Goal: Contribute content: Contribute content

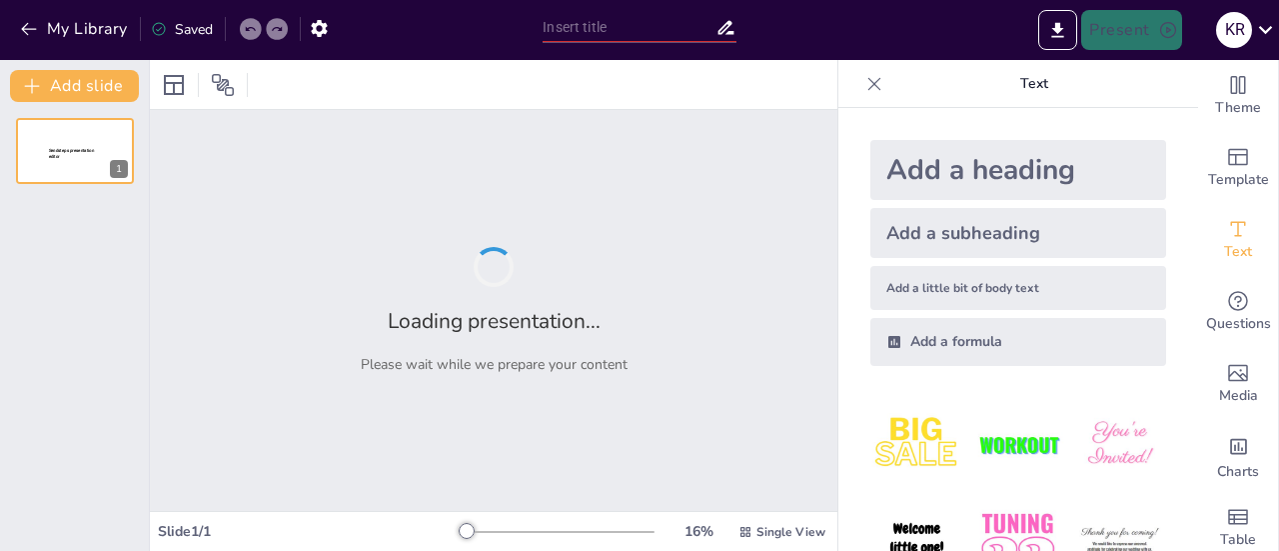
type input "[PERSON_NAME] [PERSON_NAME]"
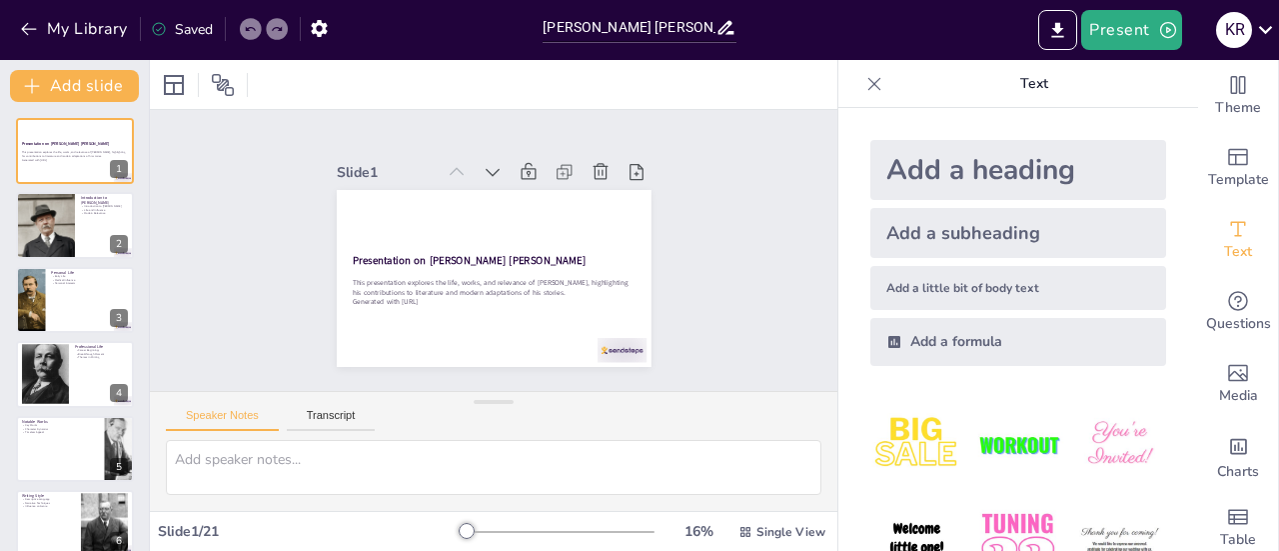
checkbox input "true"
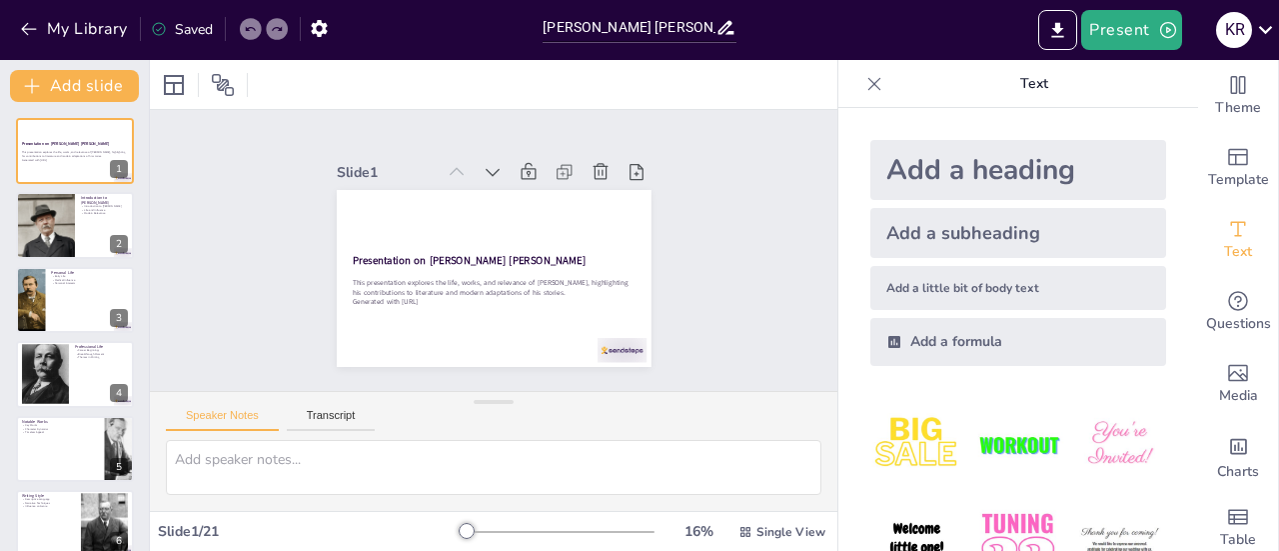
checkbox input "true"
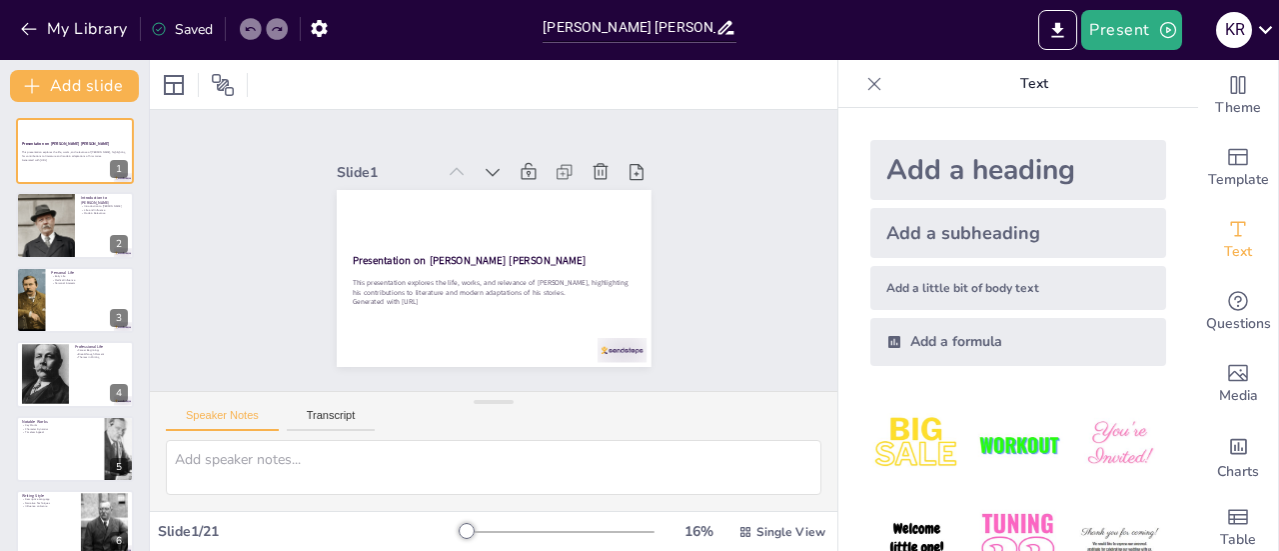
checkbox input "true"
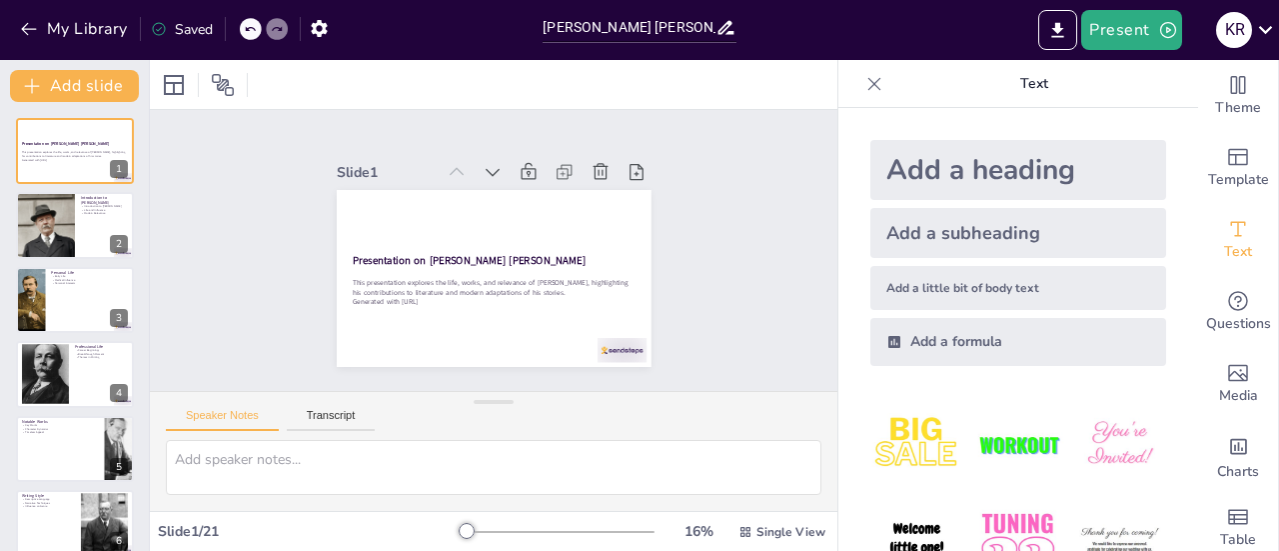
checkbox input "true"
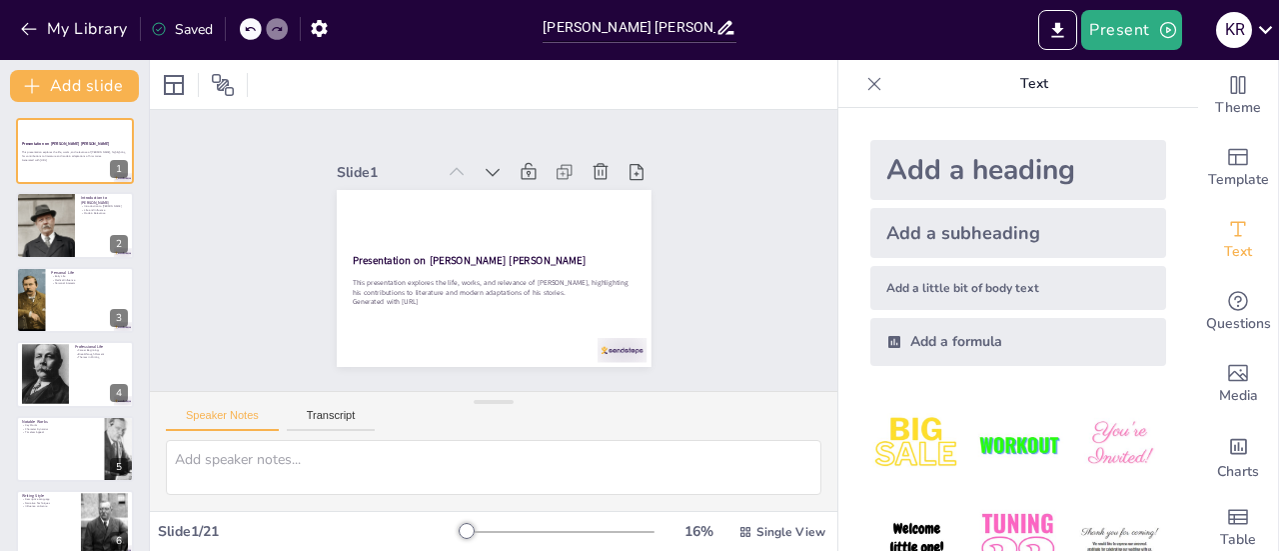
checkbox input "true"
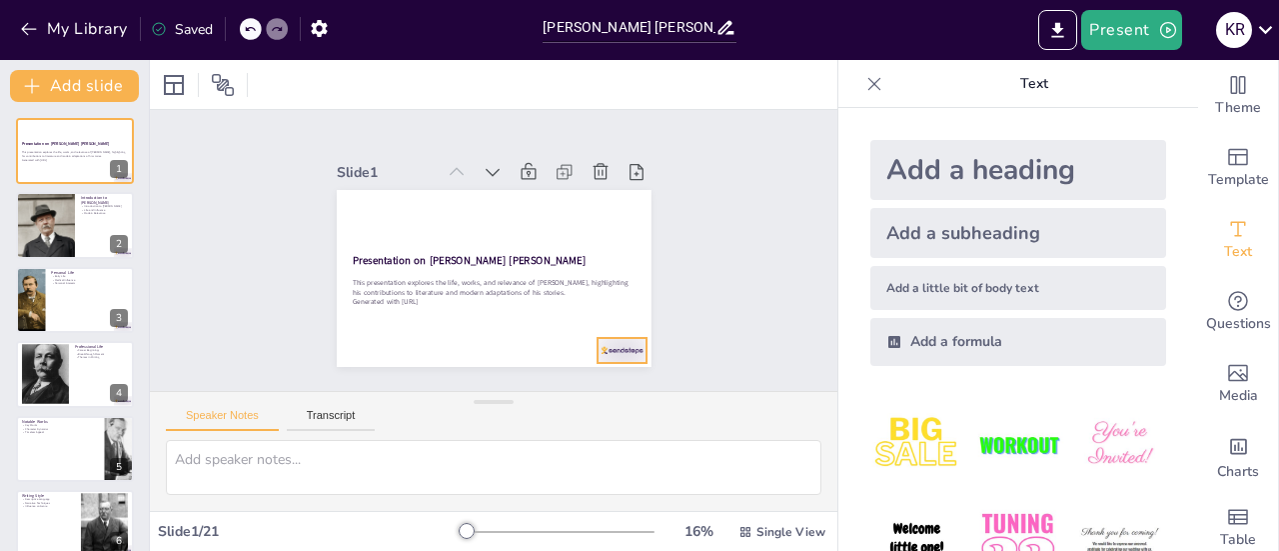
checkbox input "true"
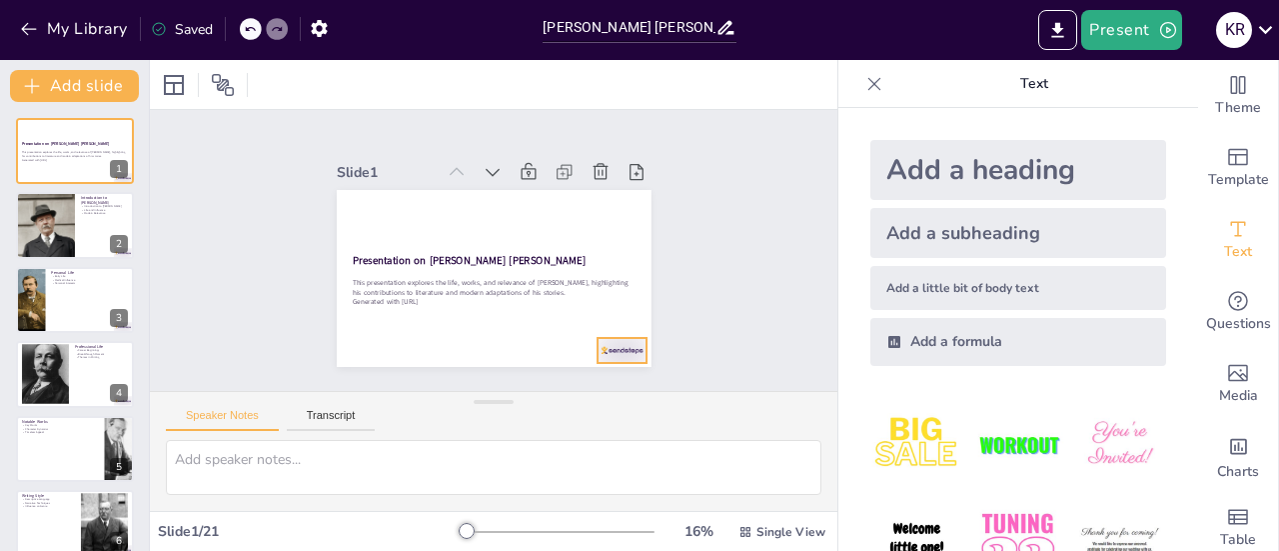
checkbox input "true"
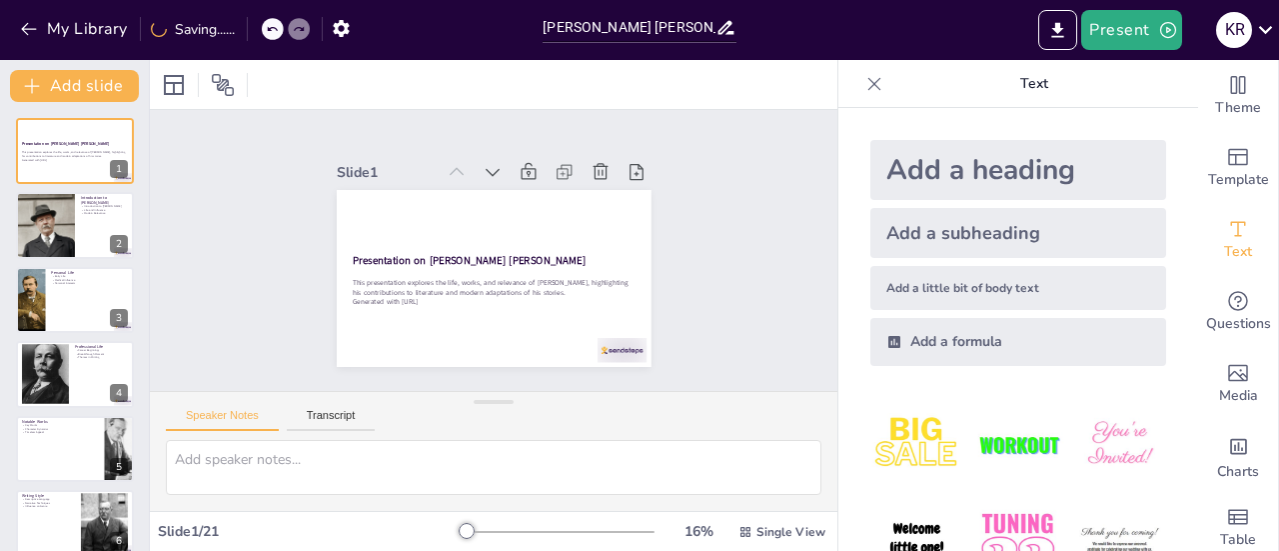
checkbox input "true"
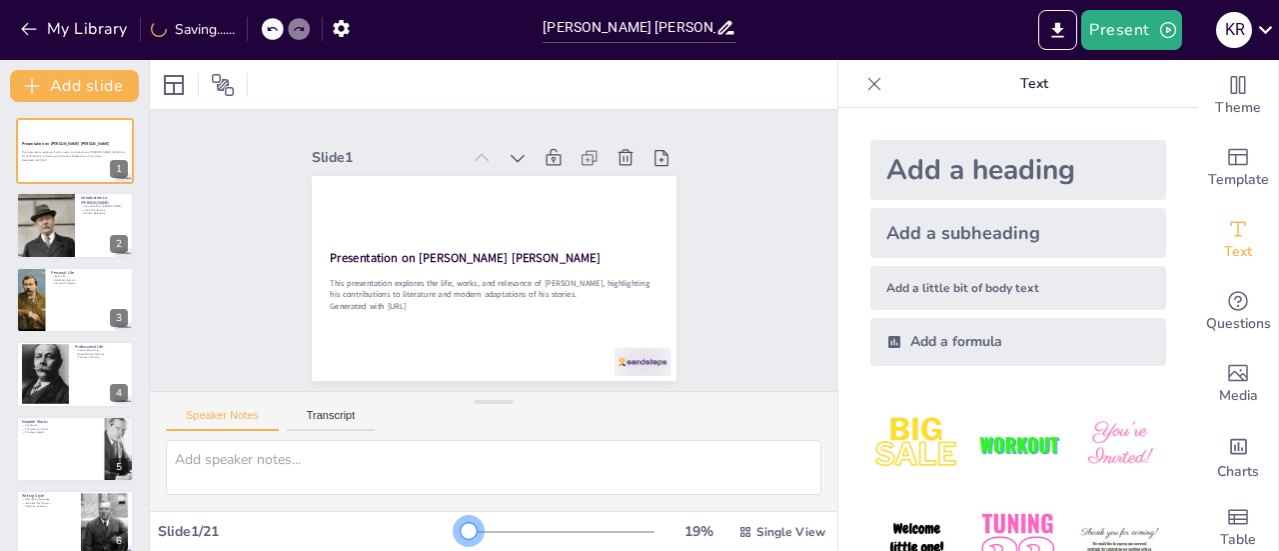
checkbox input "true"
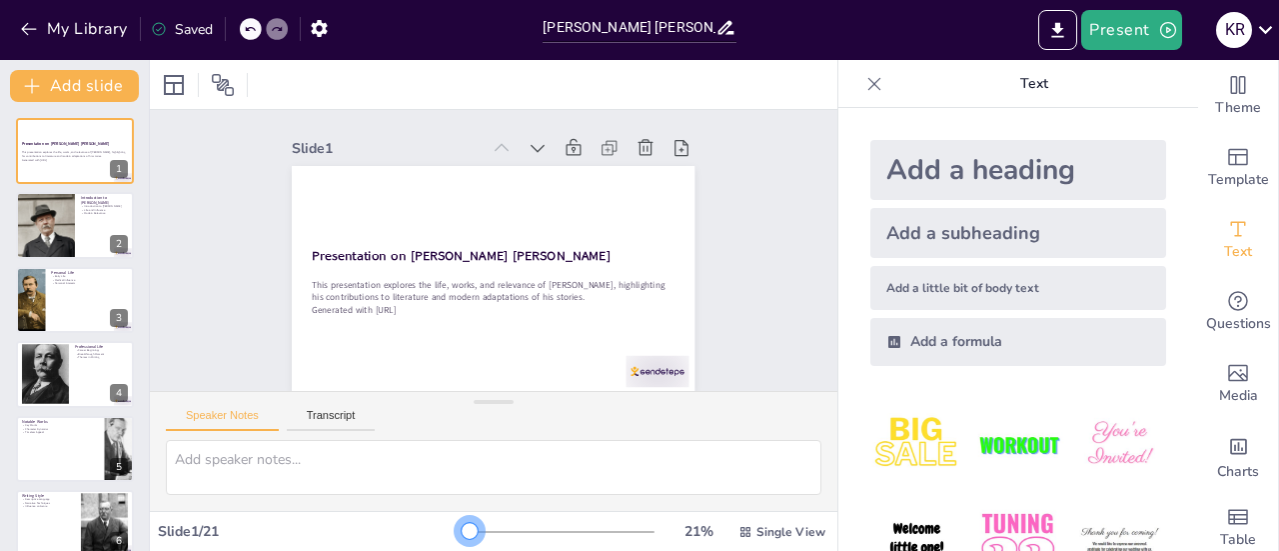
checkbox input "true"
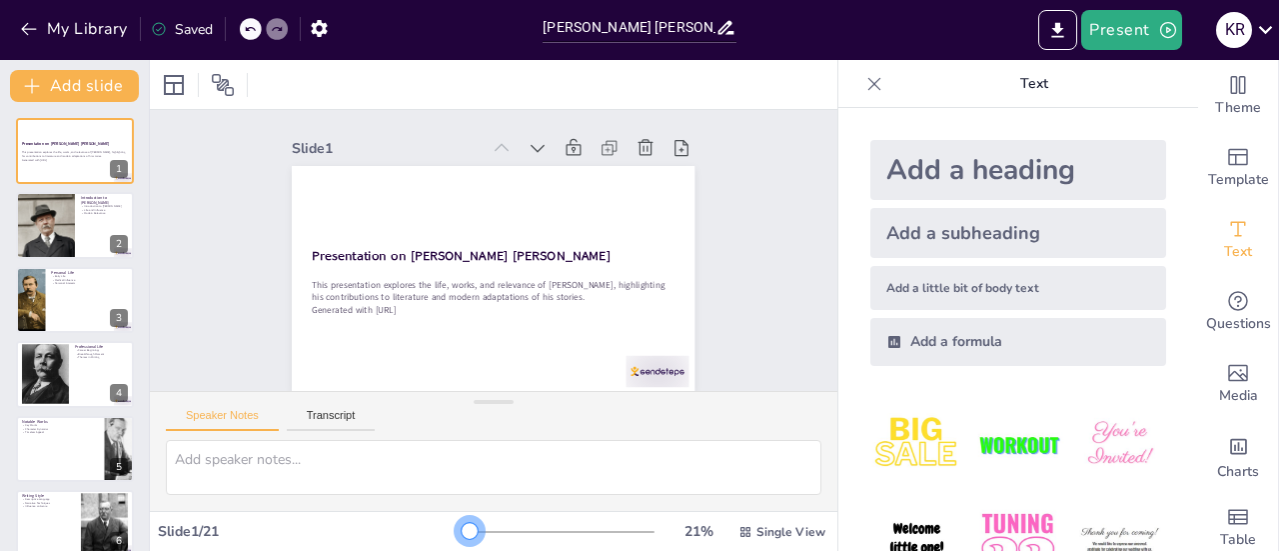
checkbox input "true"
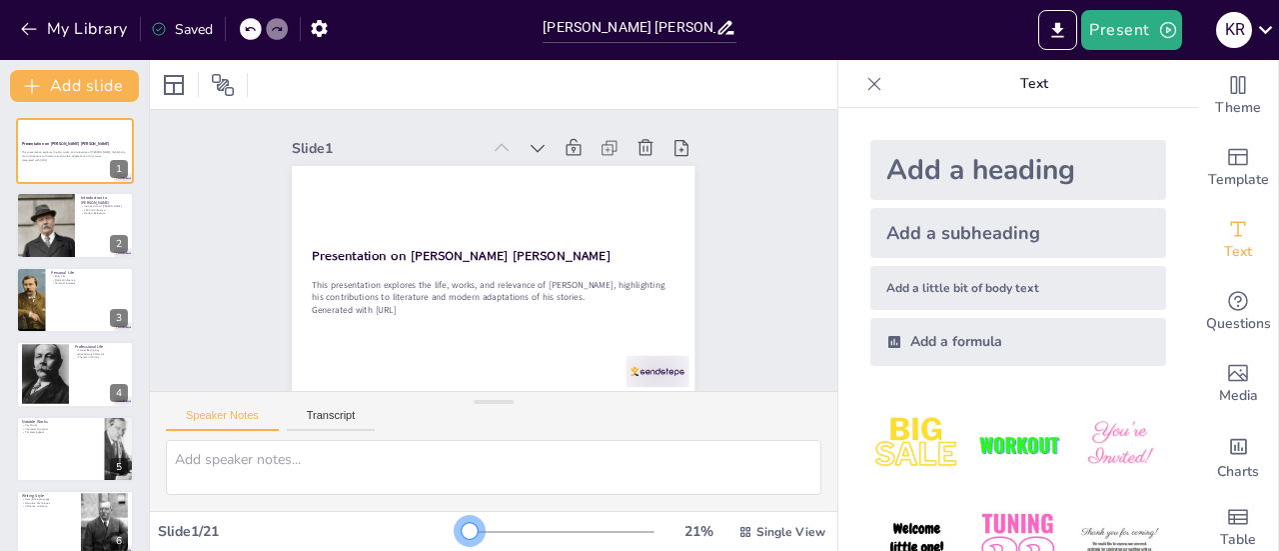
checkbox input "true"
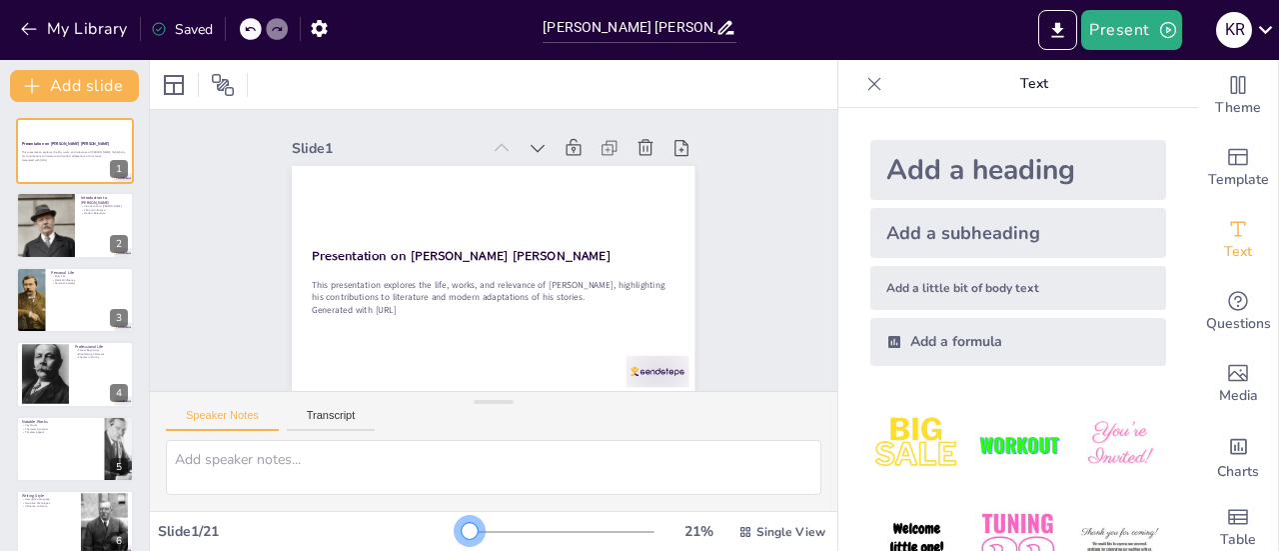
checkbox input "true"
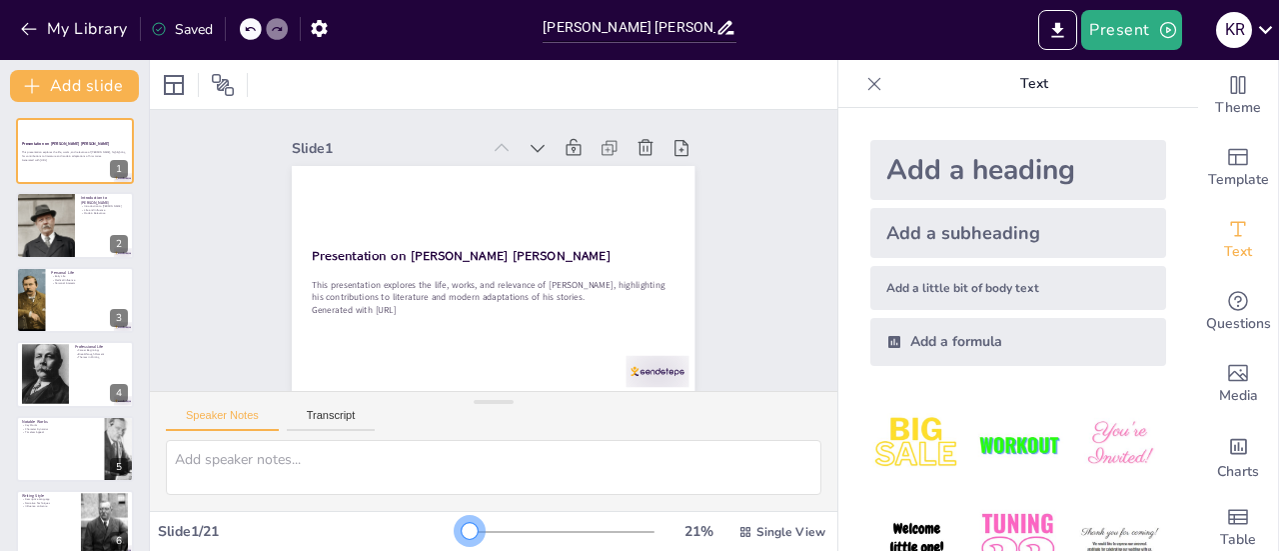
checkbox input "true"
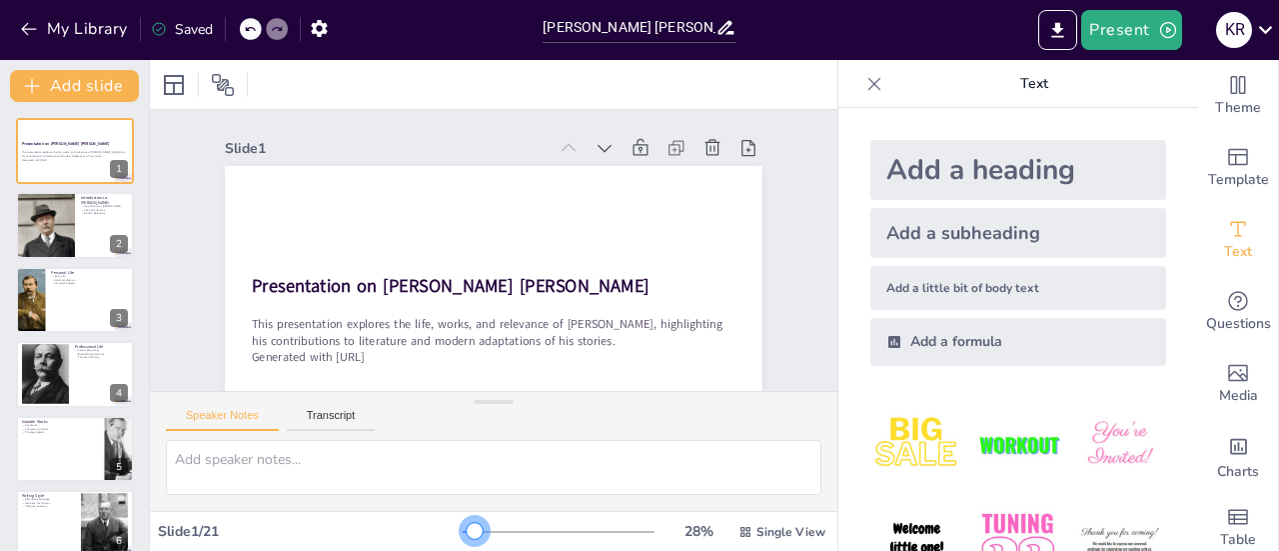
checkbox input "true"
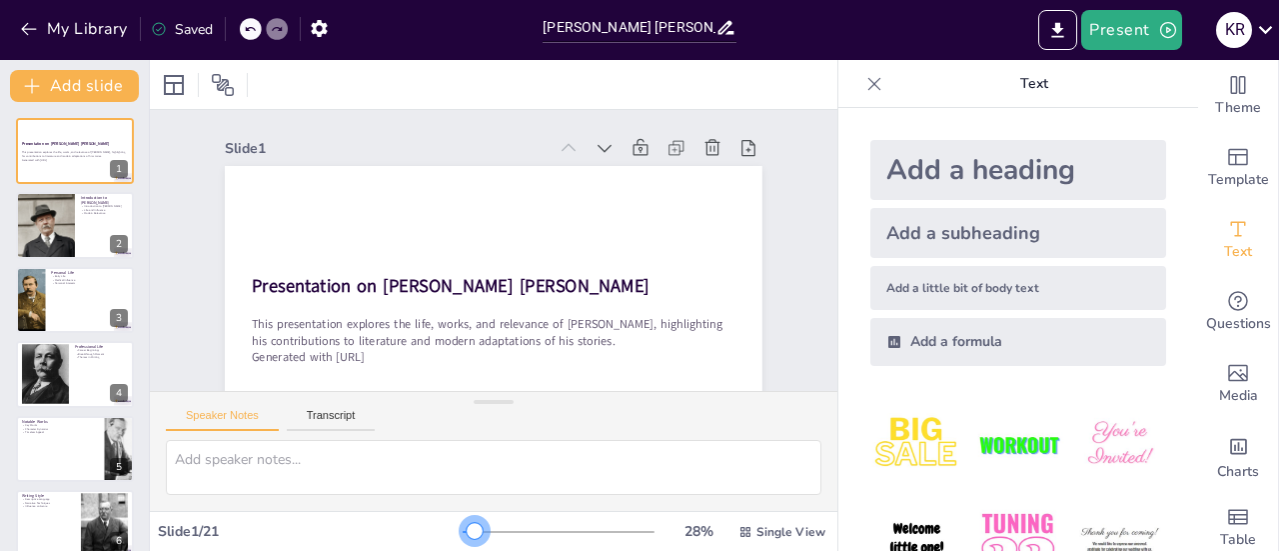
checkbox input "true"
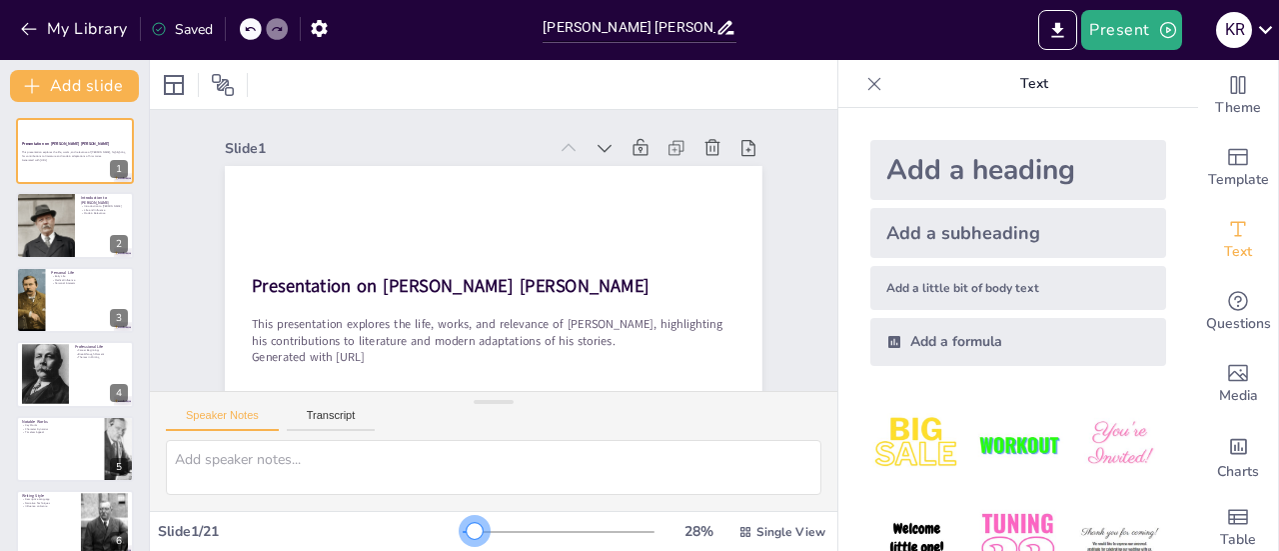
checkbox input "true"
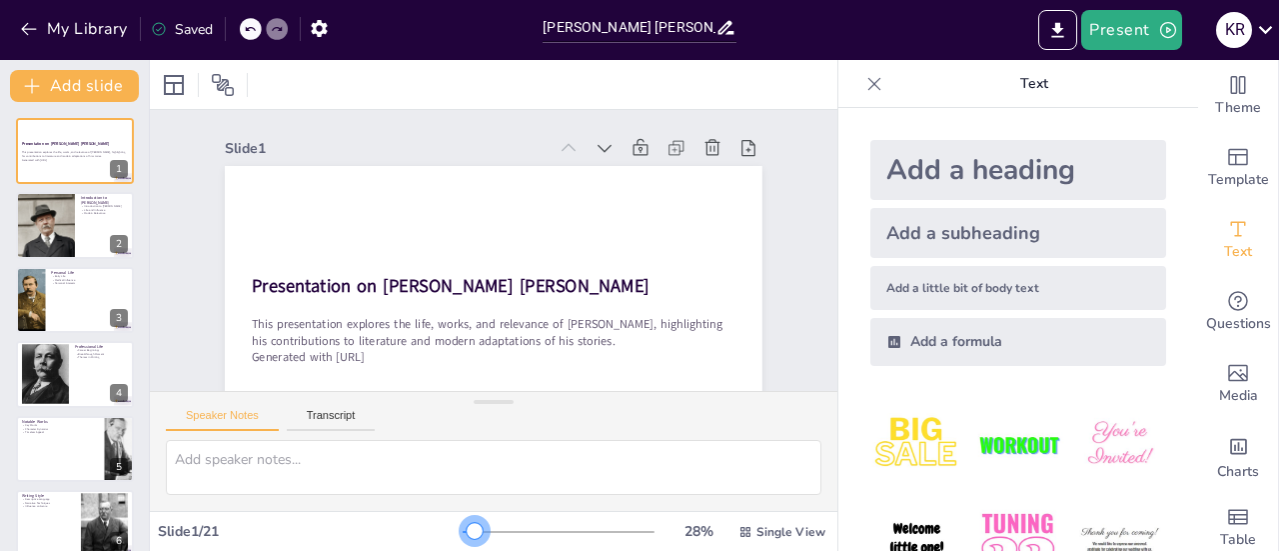
checkbox input "true"
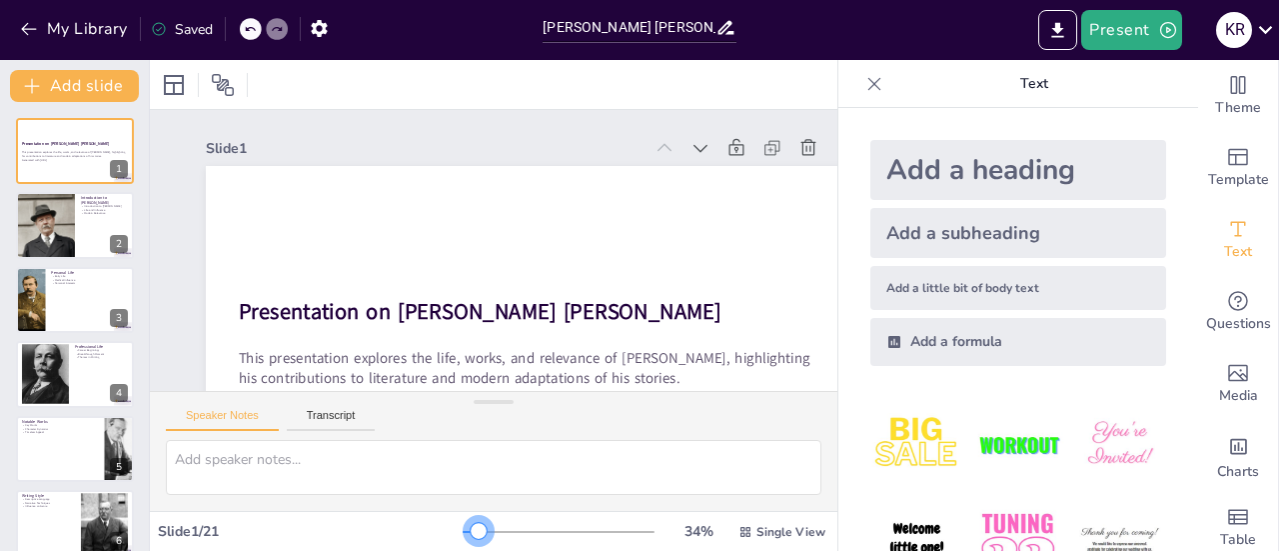
checkbox input "true"
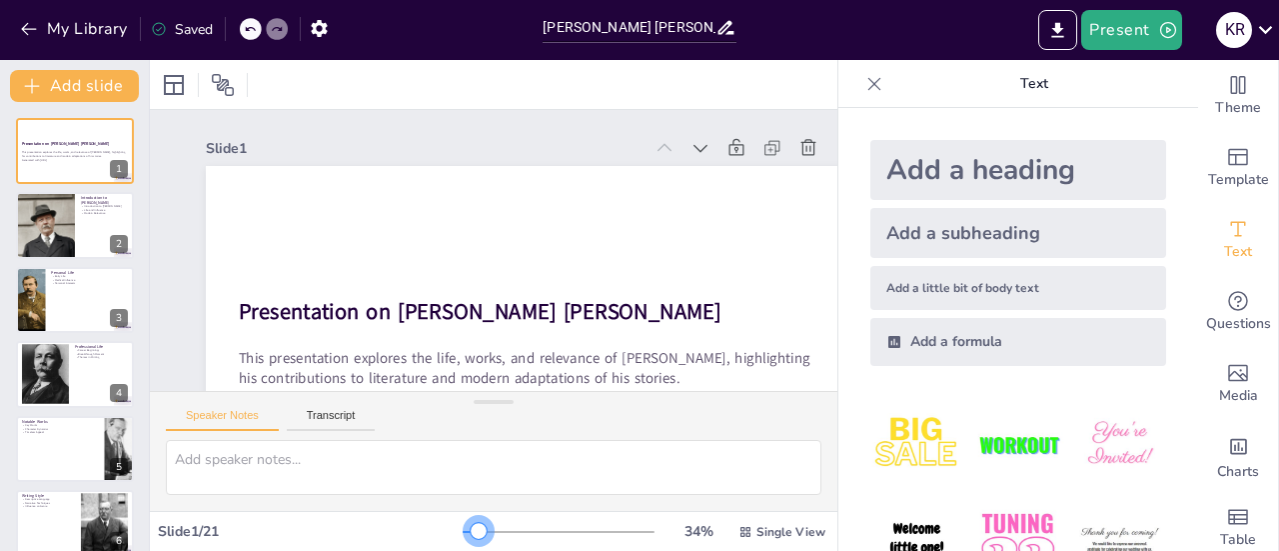
checkbox input "true"
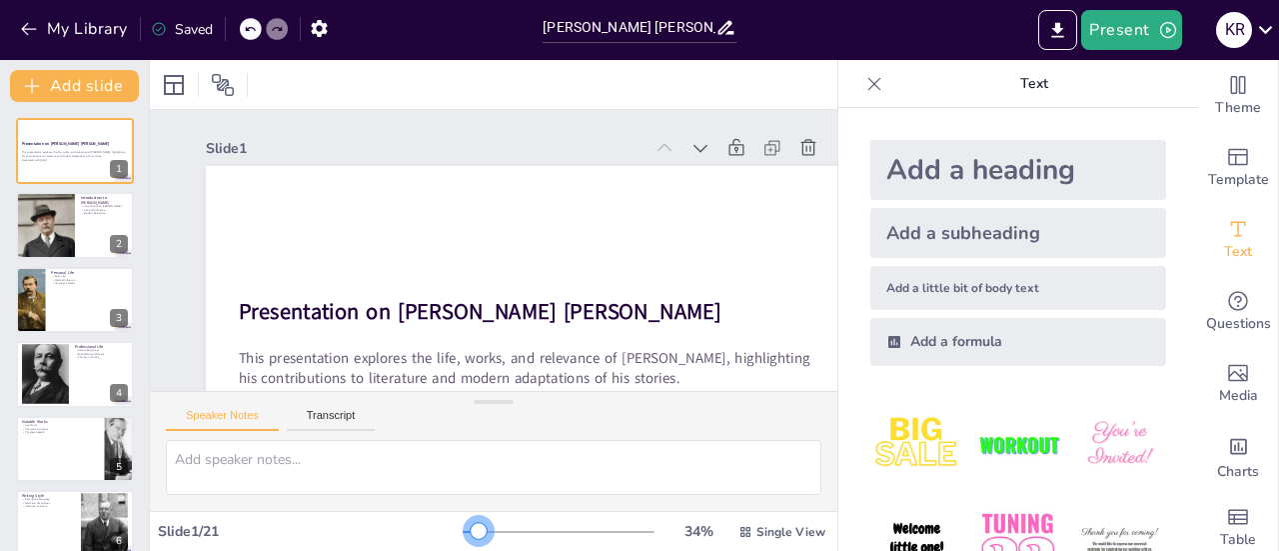
checkbox input "true"
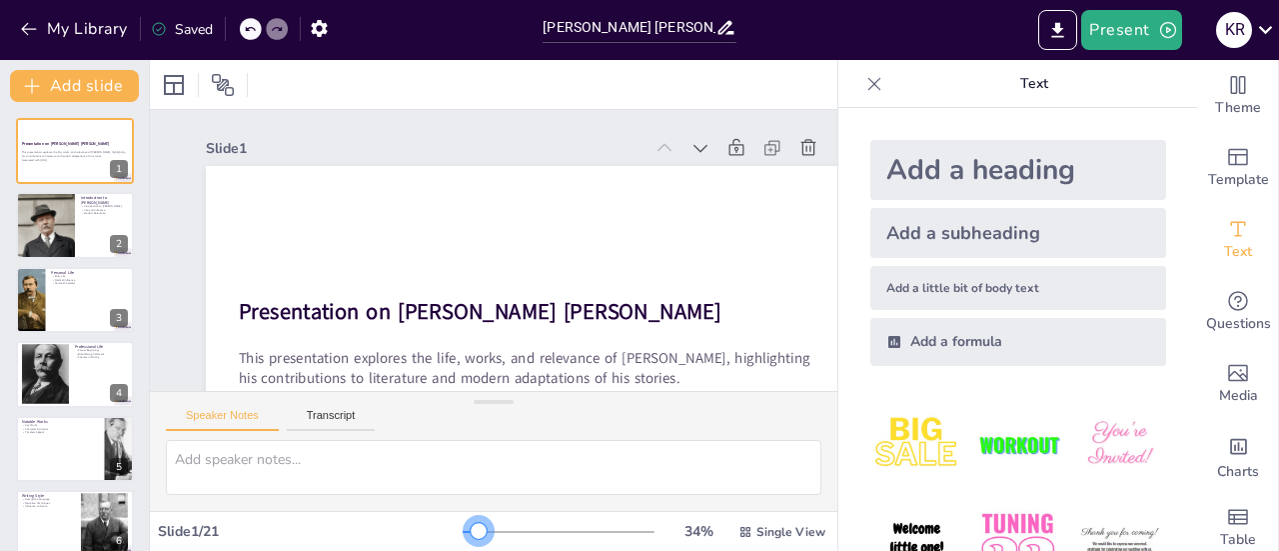
checkbox input "true"
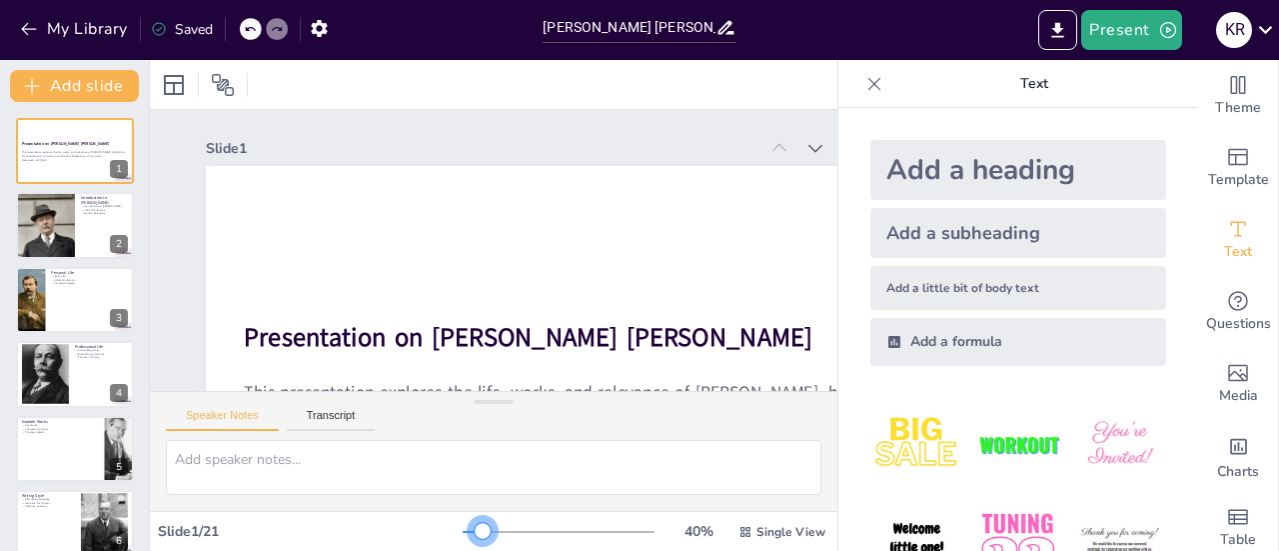
checkbox input "true"
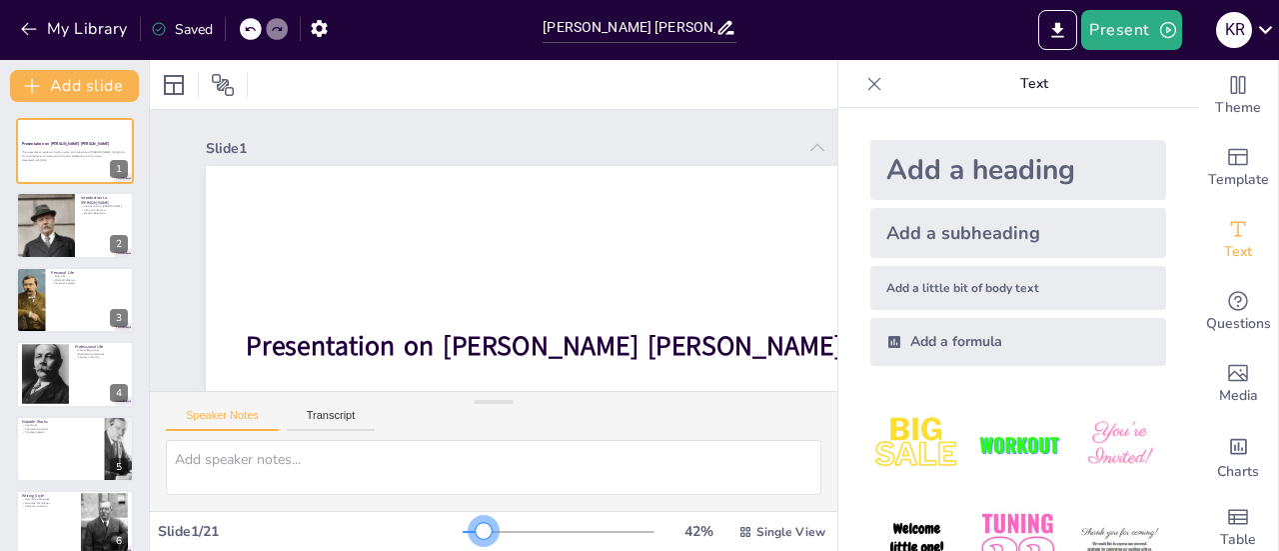
checkbox input "true"
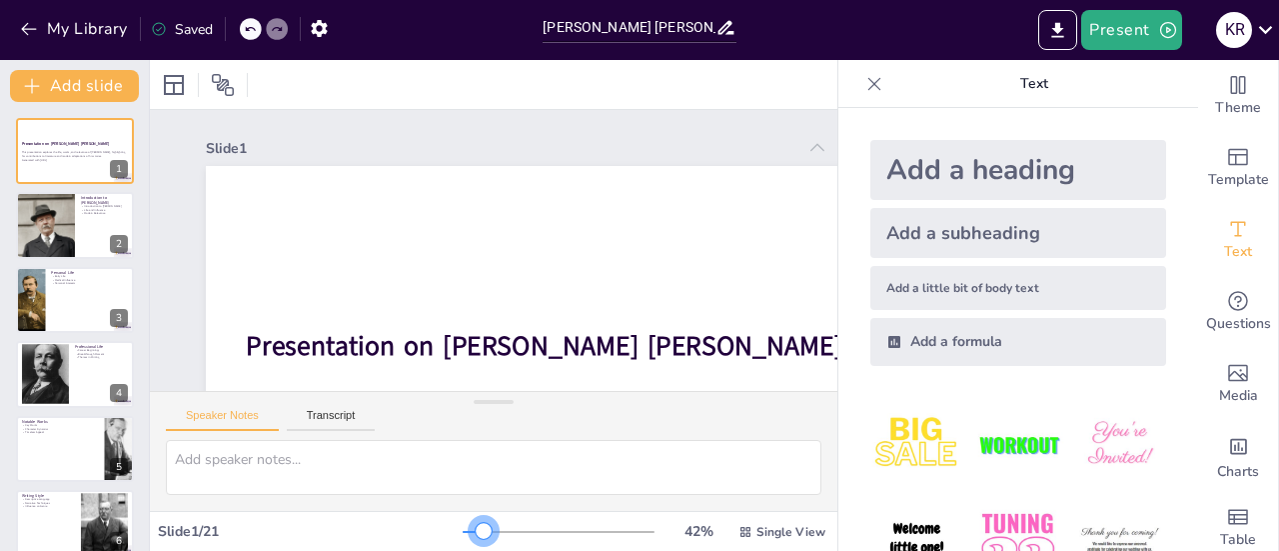
checkbox input "true"
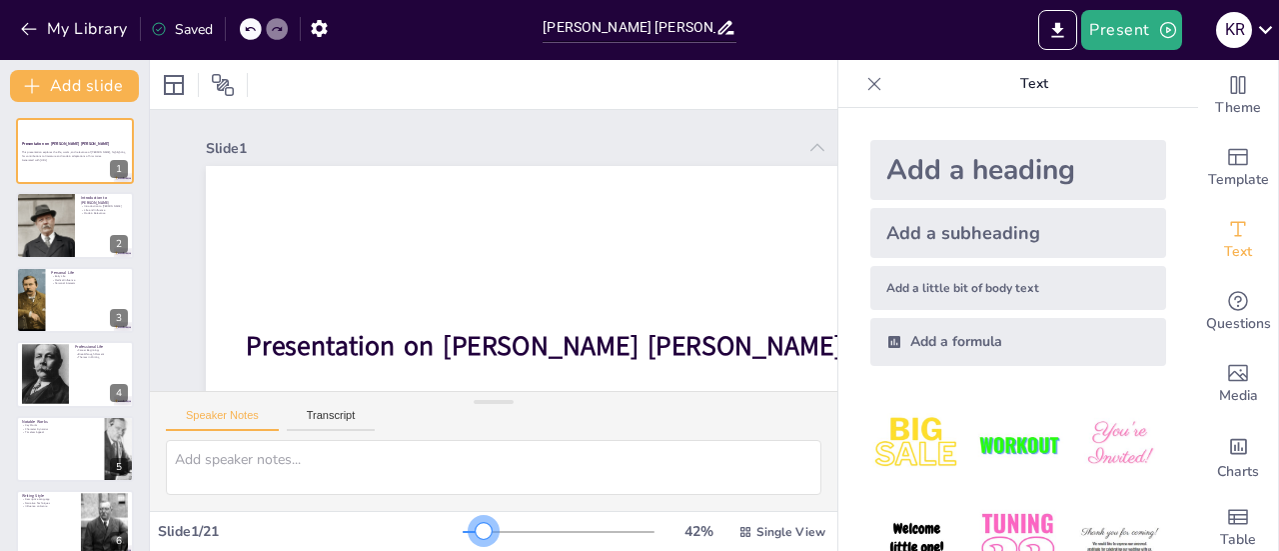
checkbox input "true"
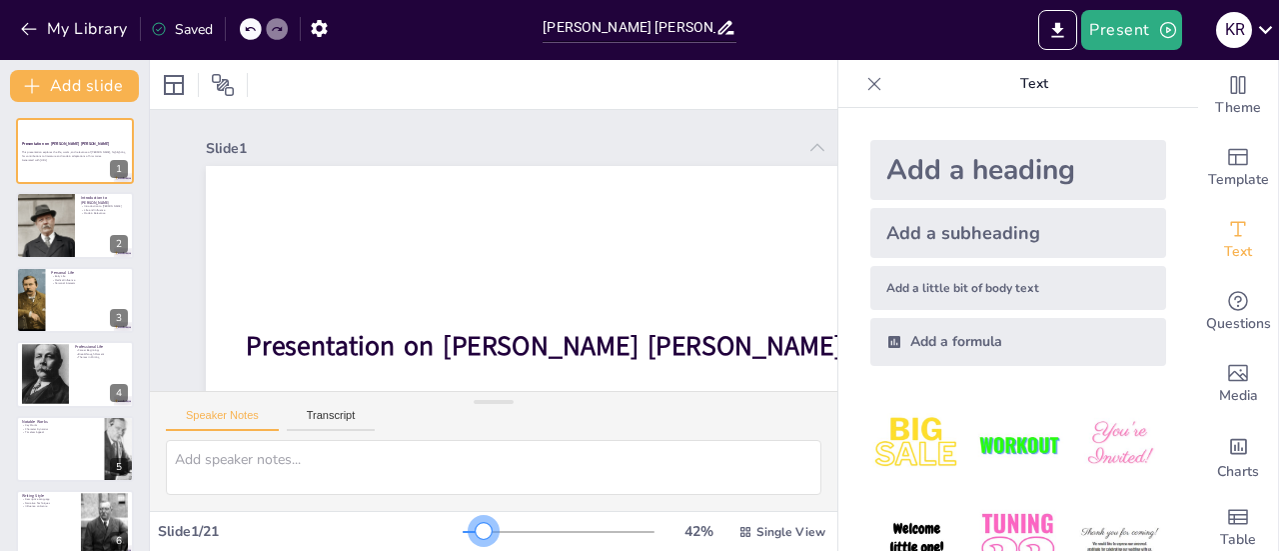
checkbox input "true"
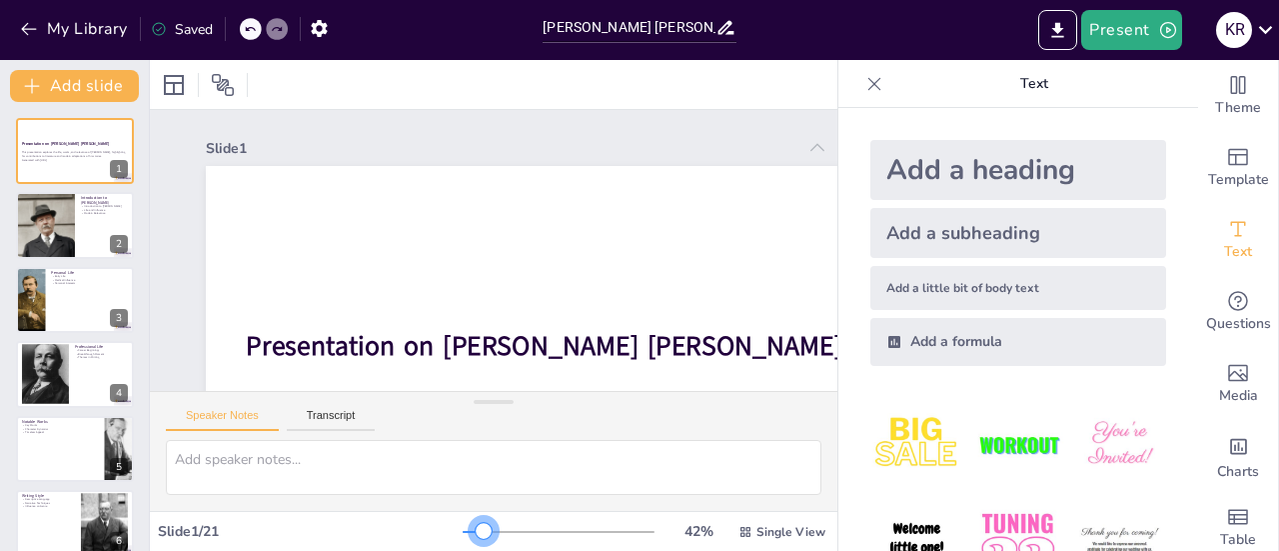
checkbox input "true"
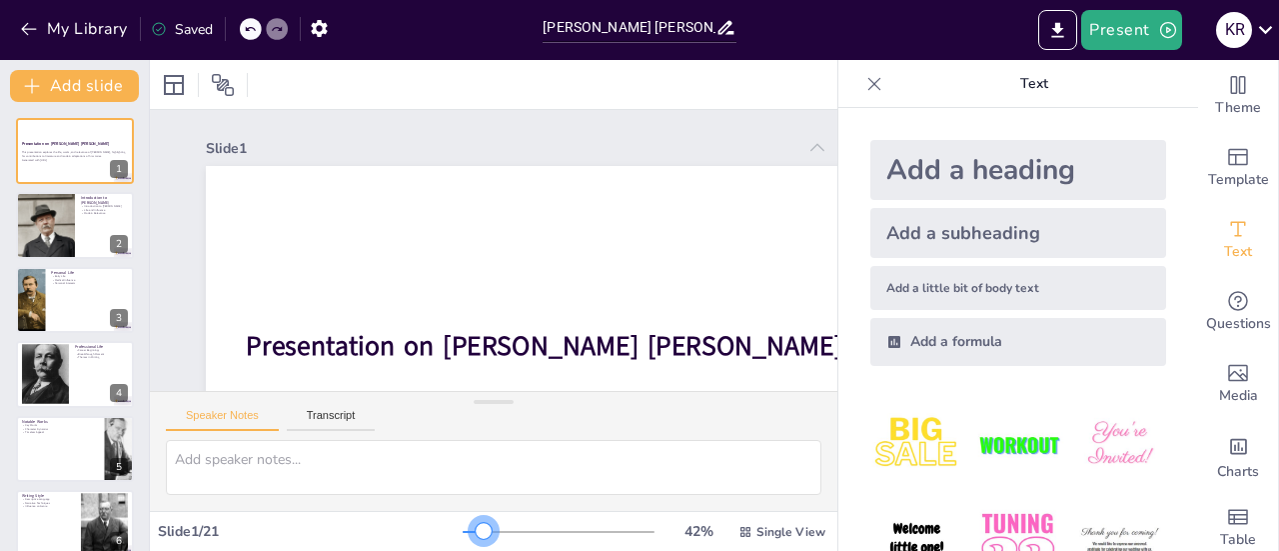
checkbox input "true"
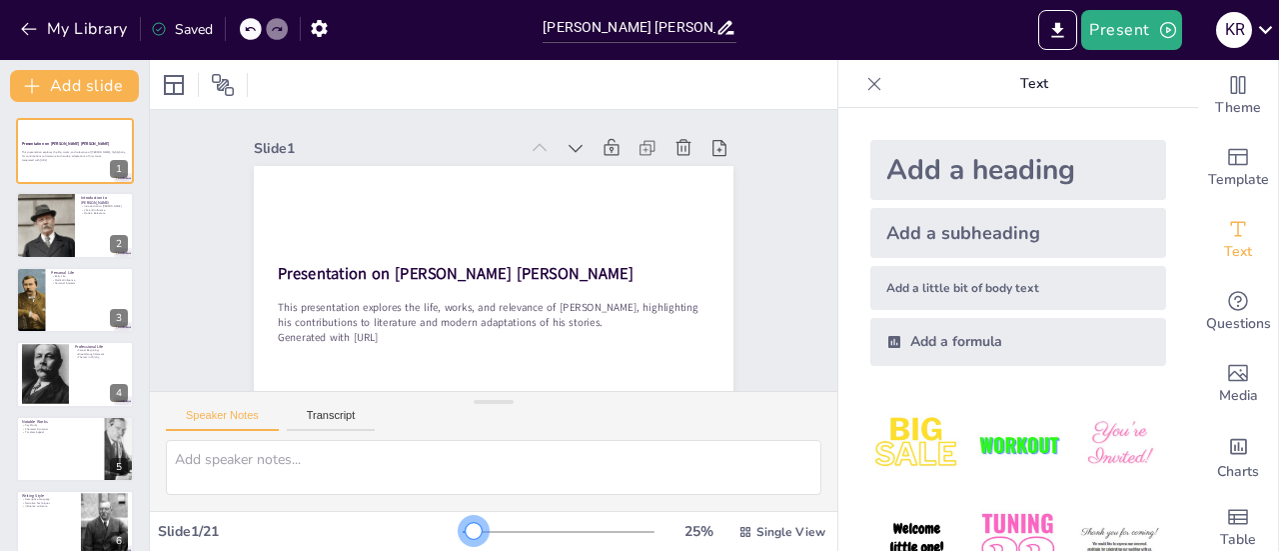
checkbox input "true"
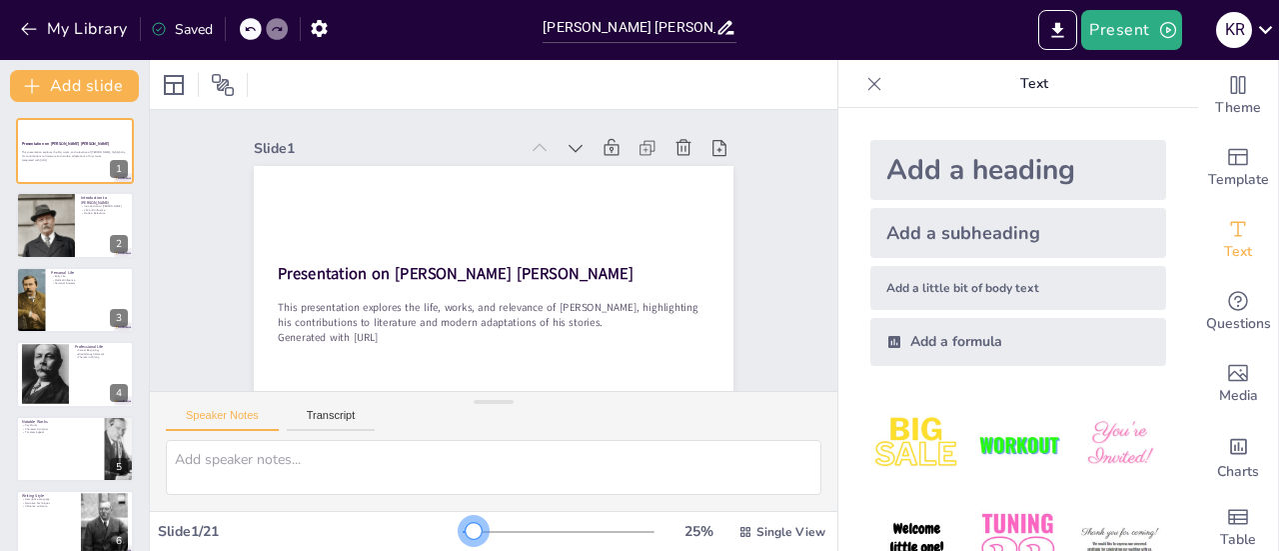
checkbox input "true"
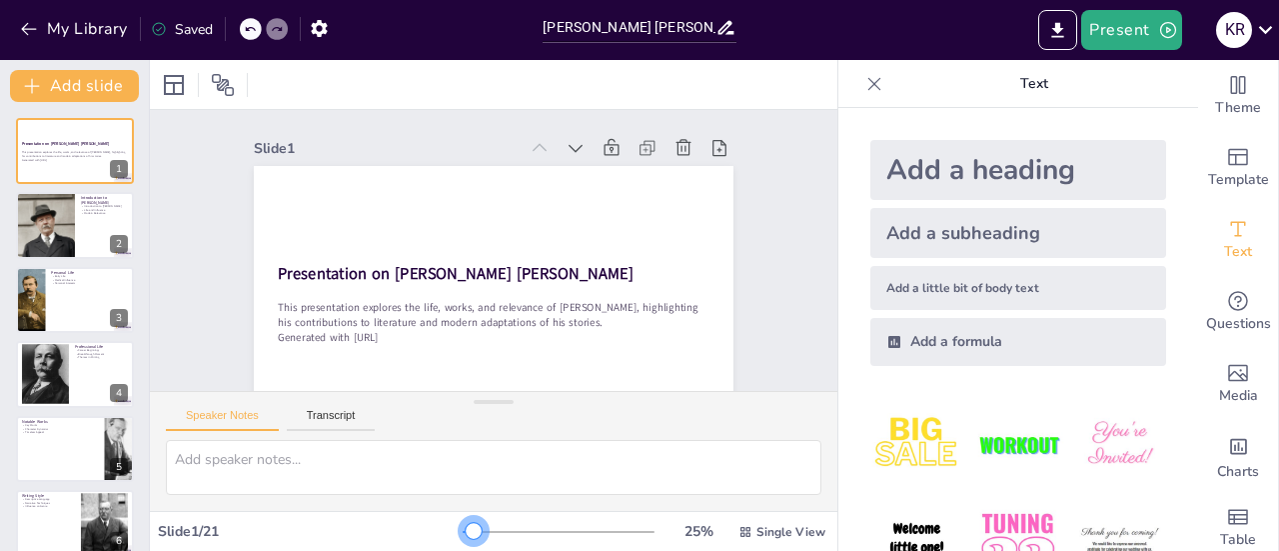
checkbox input "true"
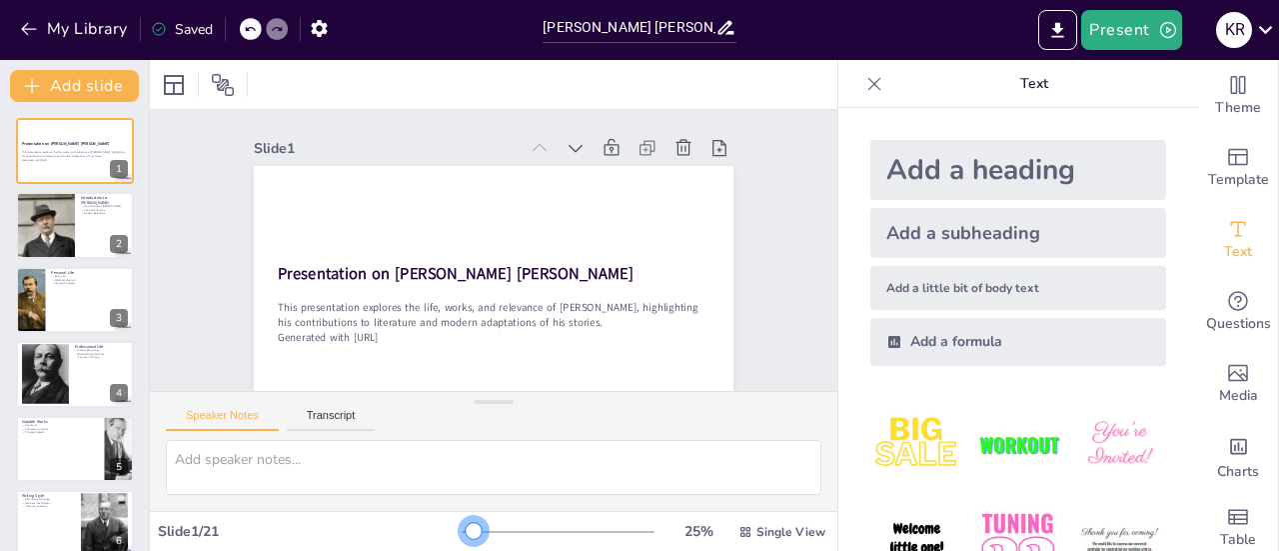
checkbox input "true"
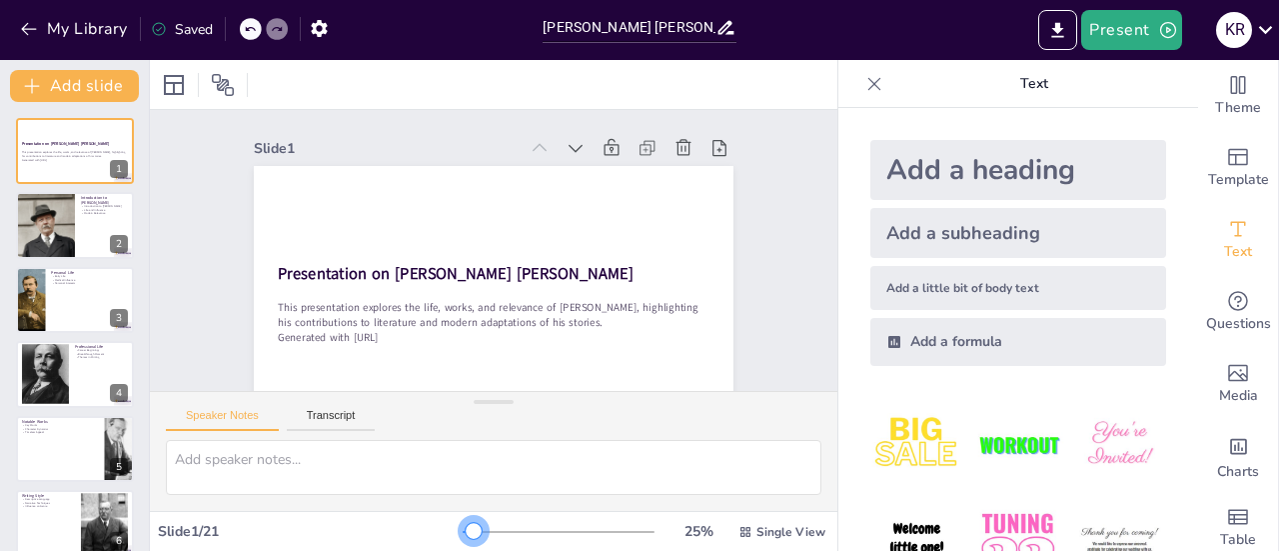
checkbox input "true"
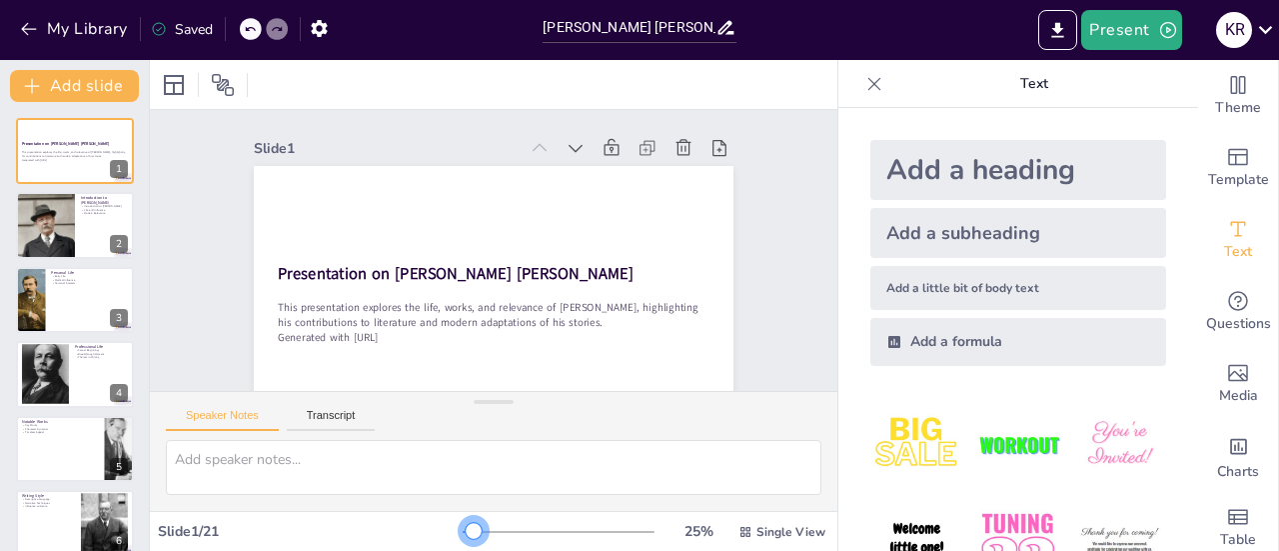
checkbox input "true"
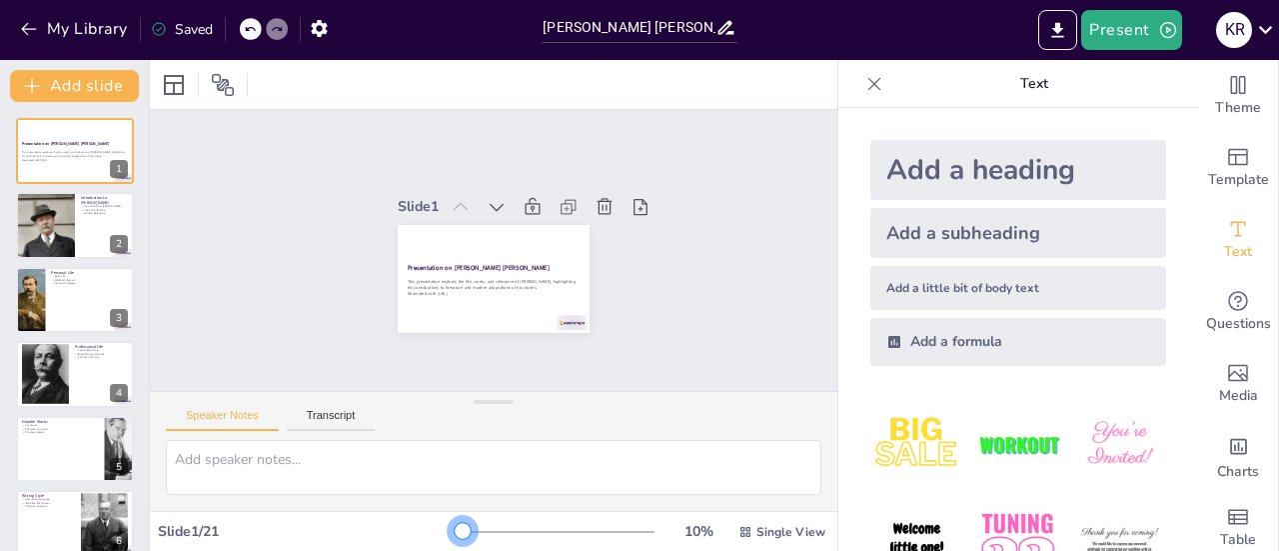
checkbox input "true"
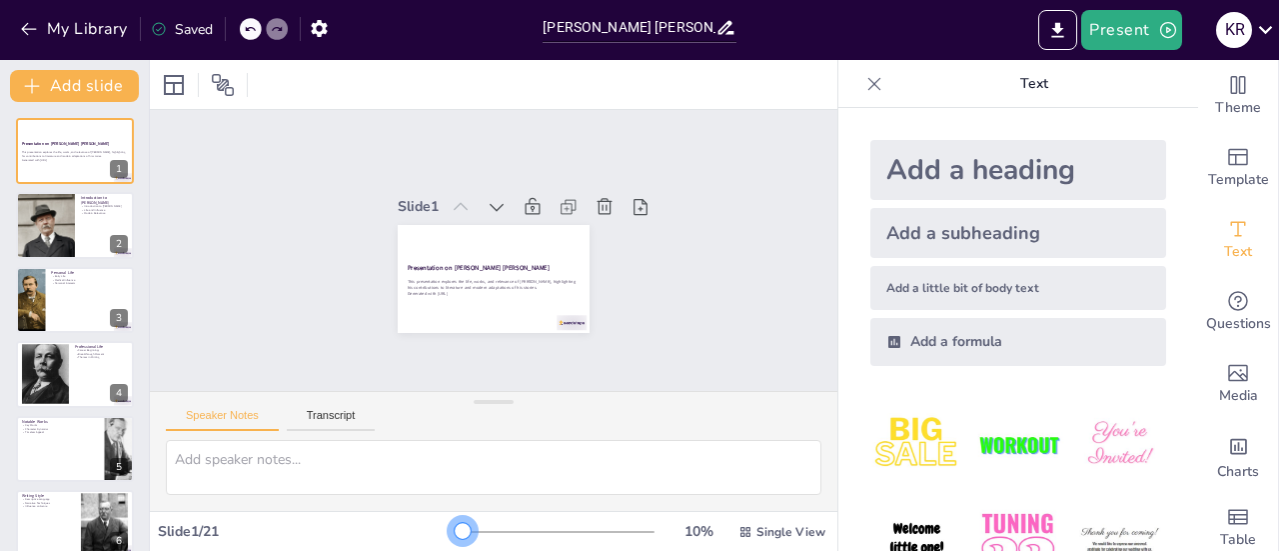
checkbox input "true"
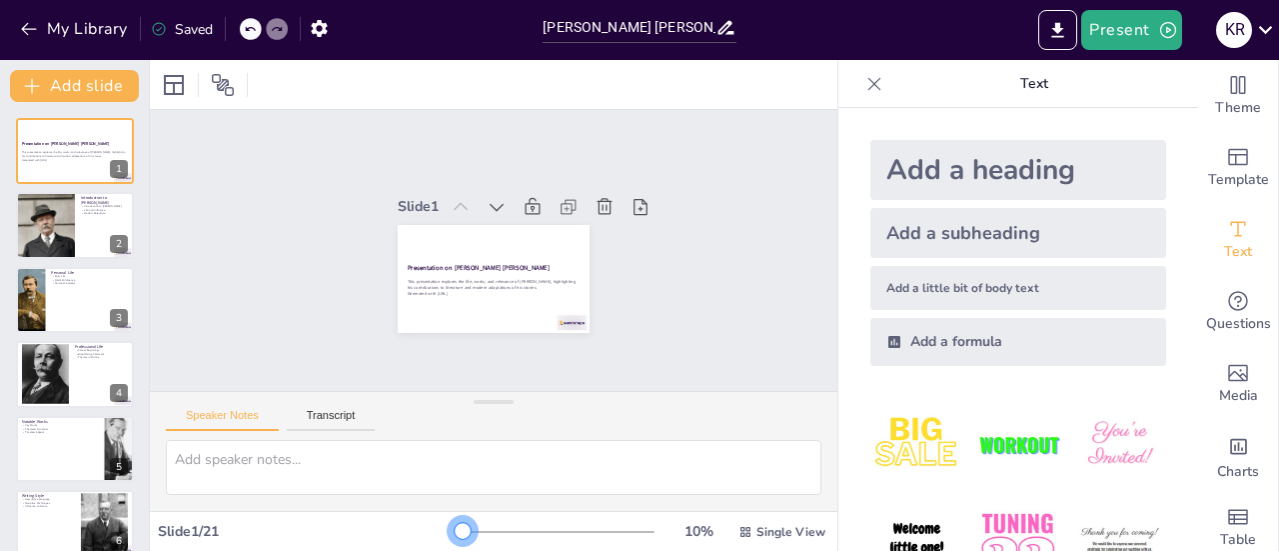
checkbox input "true"
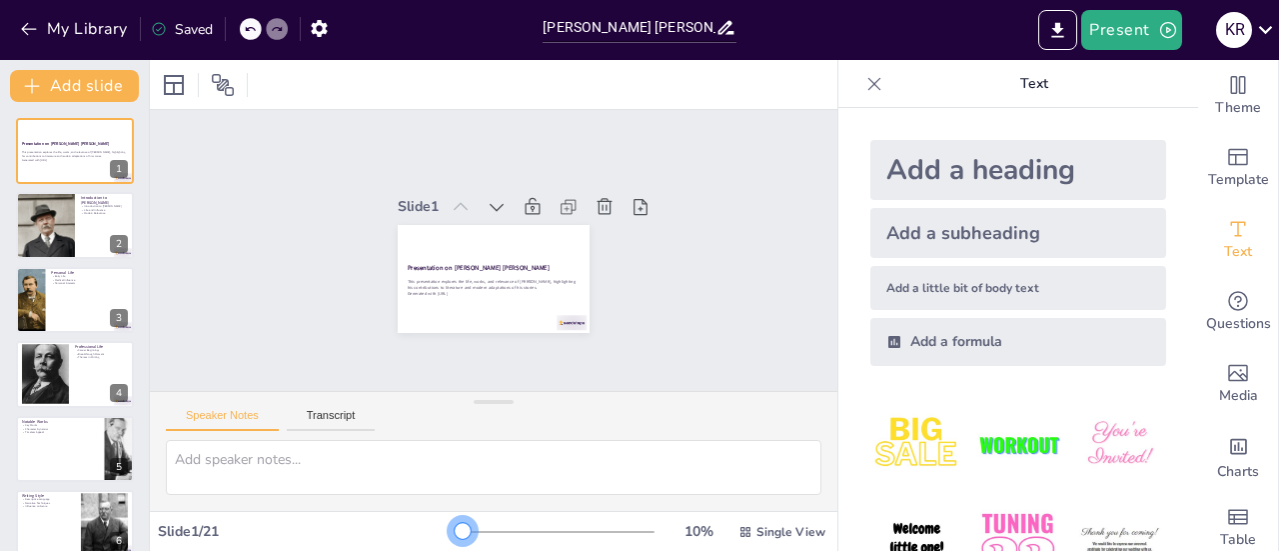
checkbox input "true"
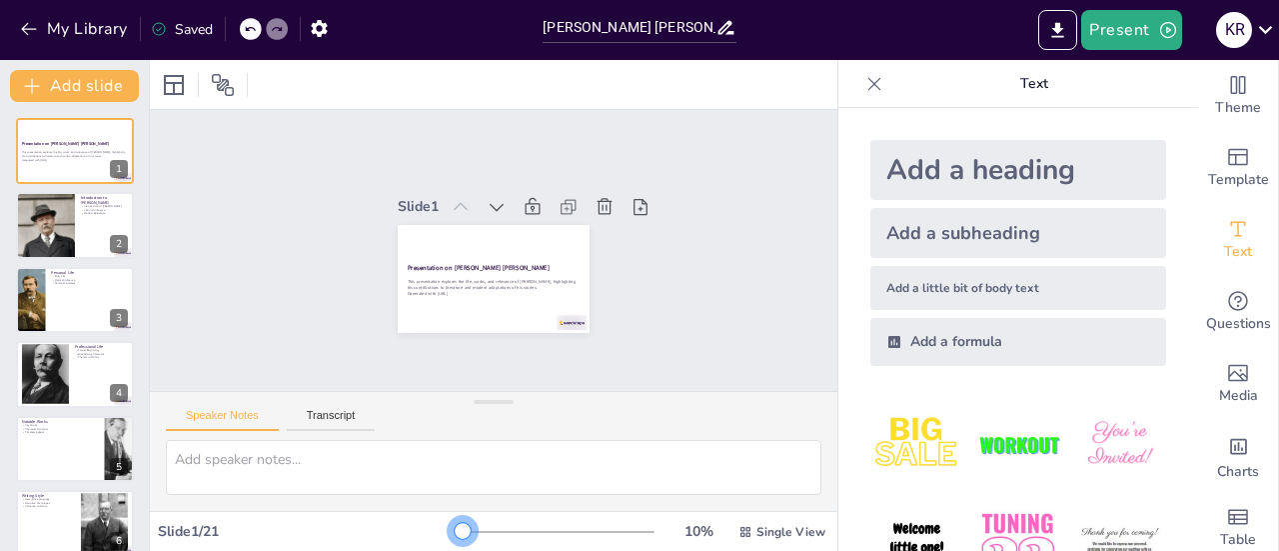
checkbox input "true"
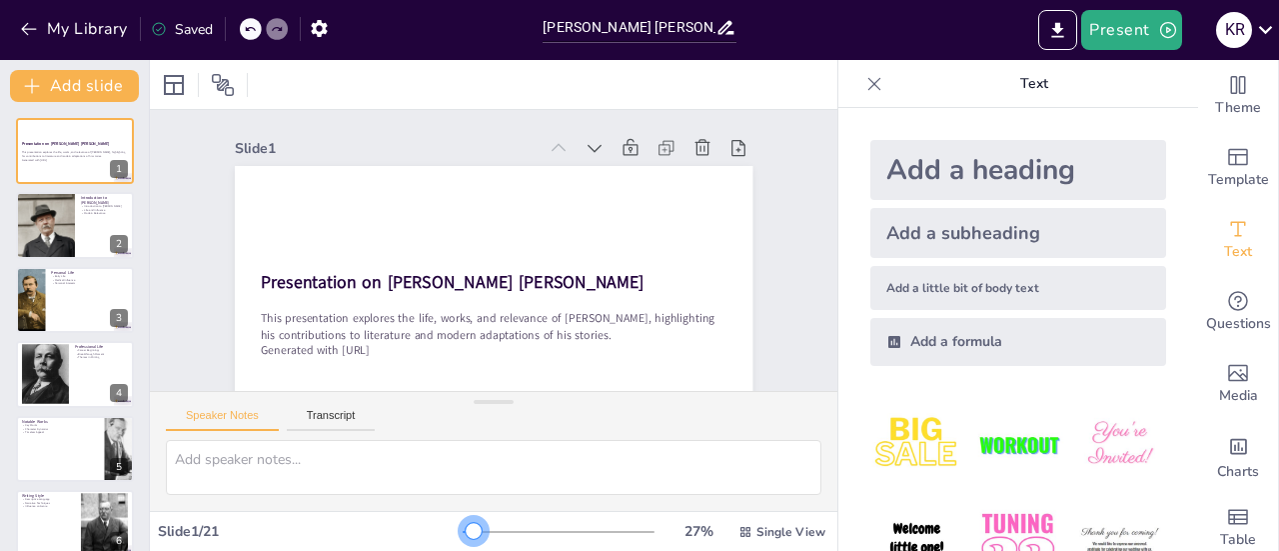
click at [466, 529] on div at bounding box center [474, 531] width 16 height 16
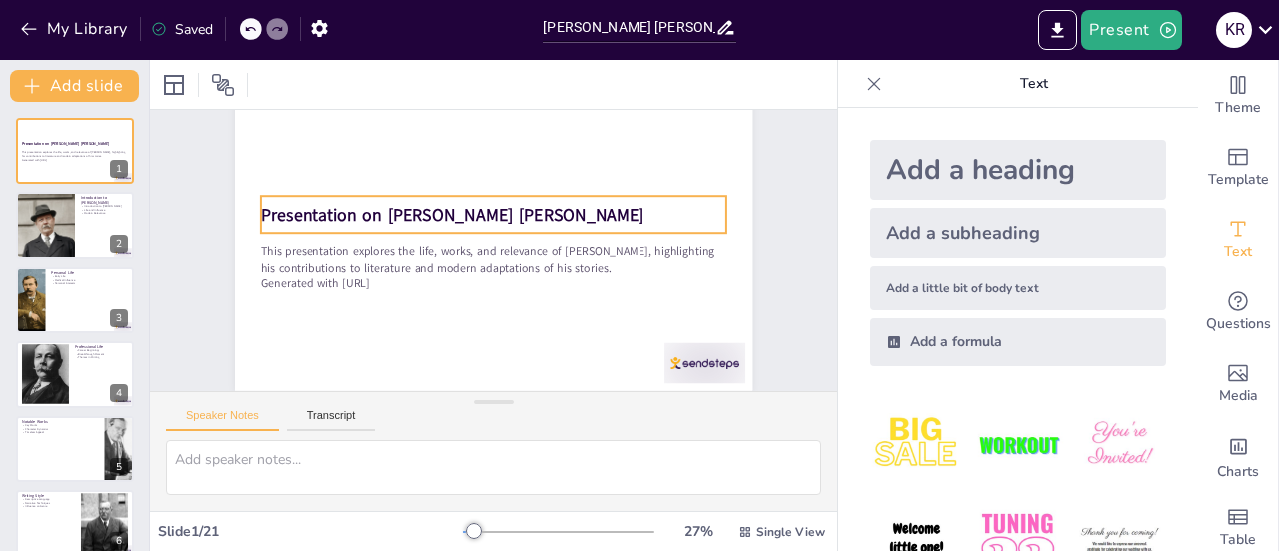
scroll to position [72, 0]
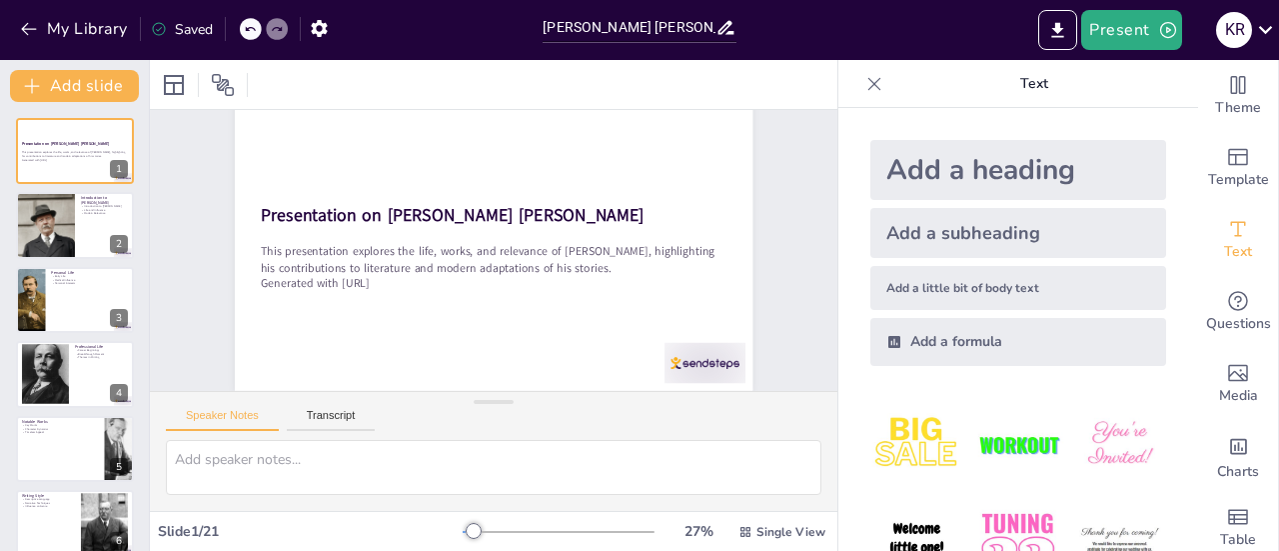
click at [702, 197] on div "Slide 1 Presentation on [PERSON_NAME] [PERSON_NAME] This presentation explores …" at bounding box center [528, 250] width 348 height 630
click at [59, 220] on div at bounding box center [45, 226] width 86 height 68
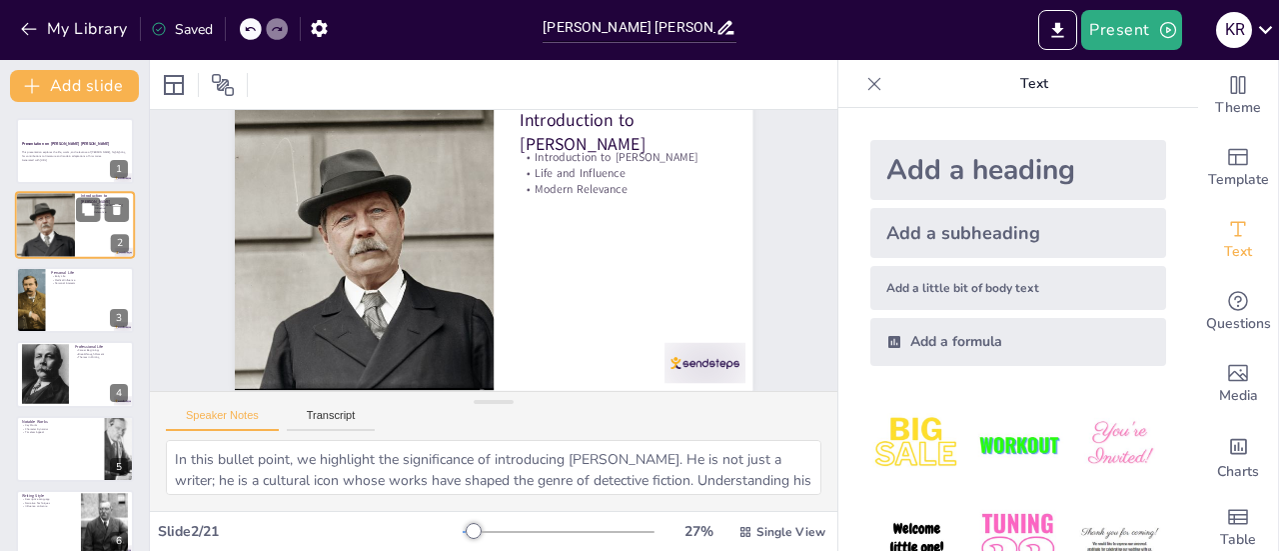
scroll to position [0, 0]
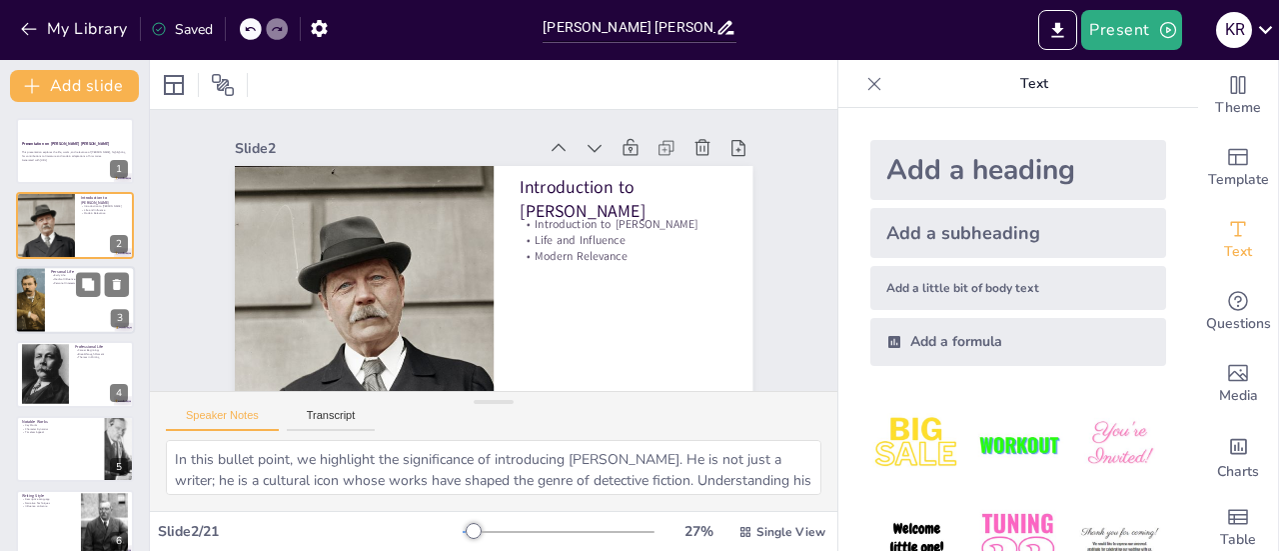
click at [64, 313] on div at bounding box center [75, 300] width 120 height 68
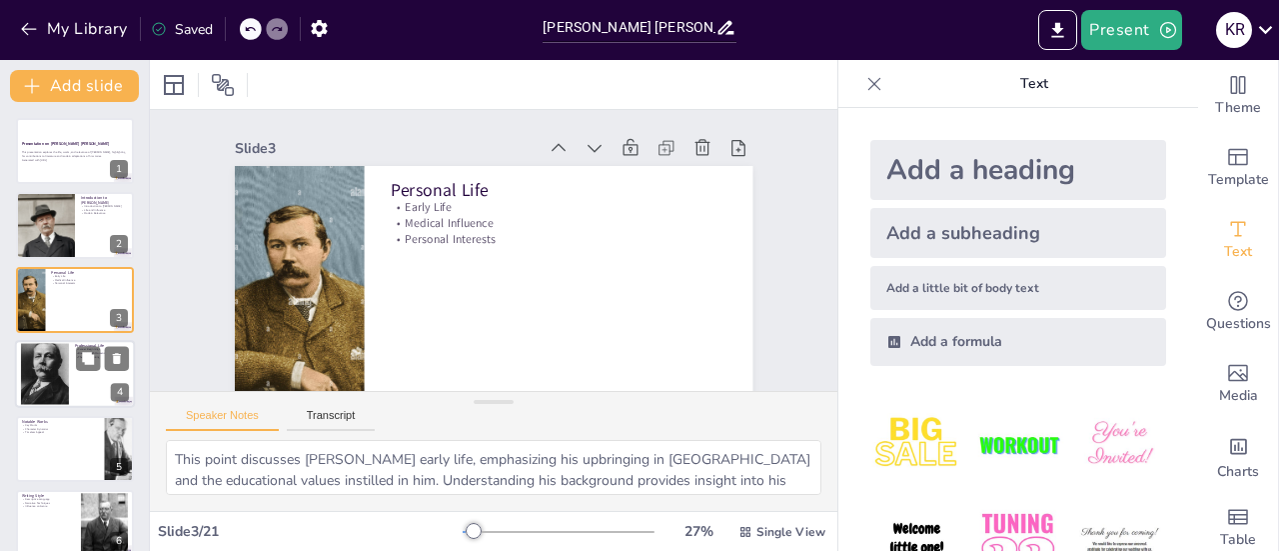
click at [60, 369] on div at bounding box center [45, 374] width 48 height 77
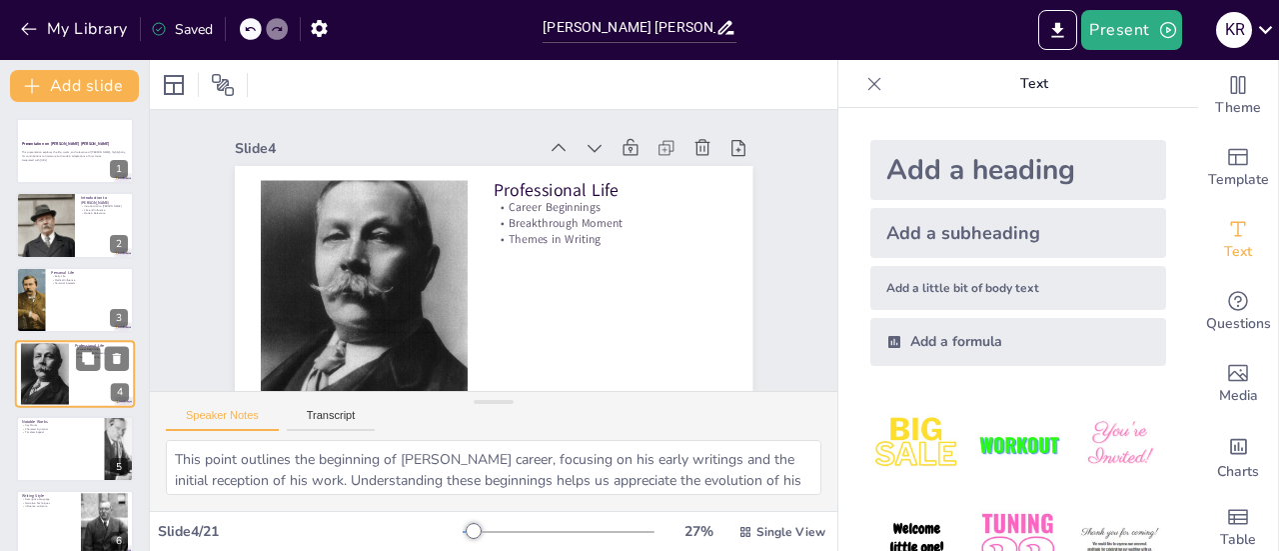
scroll to position [48, 0]
